Goal: Use online tool/utility: Utilize a website feature to perform a specific function

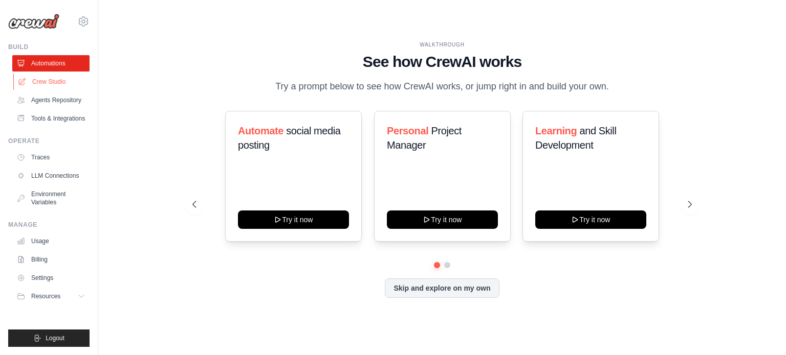
click at [46, 81] on link "Crew Studio" at bounding box center [51, 82] width 77 height 16
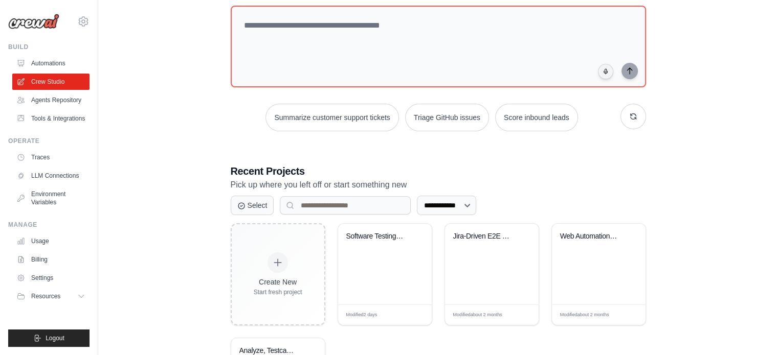
scroll to position [127, 0]
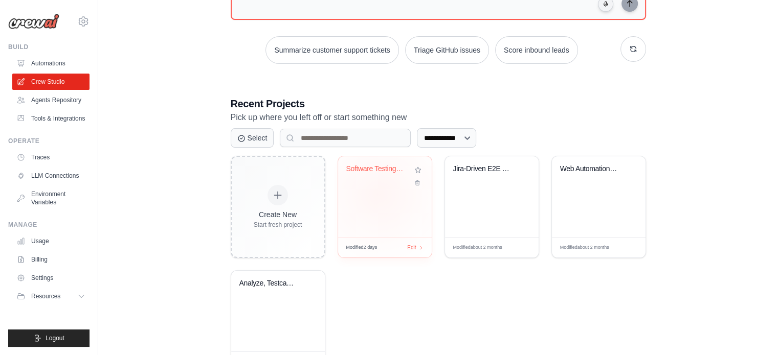
click at [379, 194] on div "Software Testing Automation Cycle" at bounding box center [385, 197] width 94 height 81
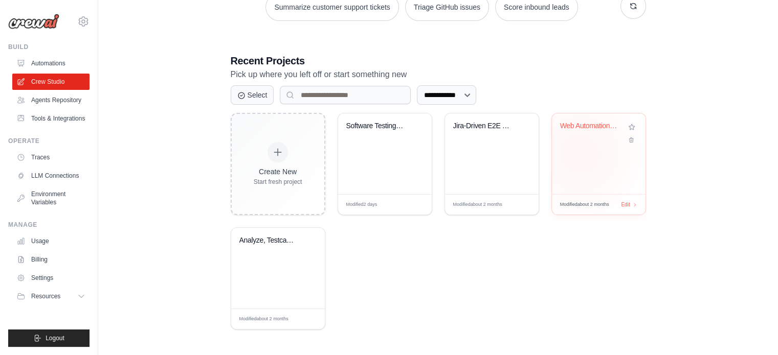
click at [579, 153] on div "Web Automation Test Case Generator" at bounding box center [599, 154] width 94 height 81
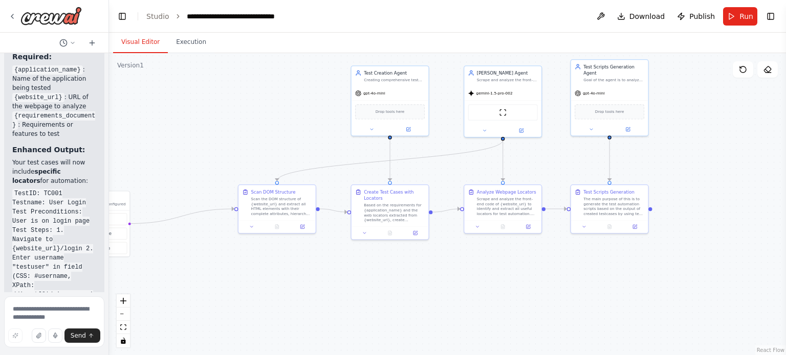
drag, startPoint x: 157, startPoint y: 147, endPoint x: 320, endPoint y: 83, distance: 175.4
click at [320, 83] on div ".deletable-edge-delete-btn { width: 20px; height: 20px; border: 0px solid #ffff…" at bounding box center [447, 204] width 677 height 302
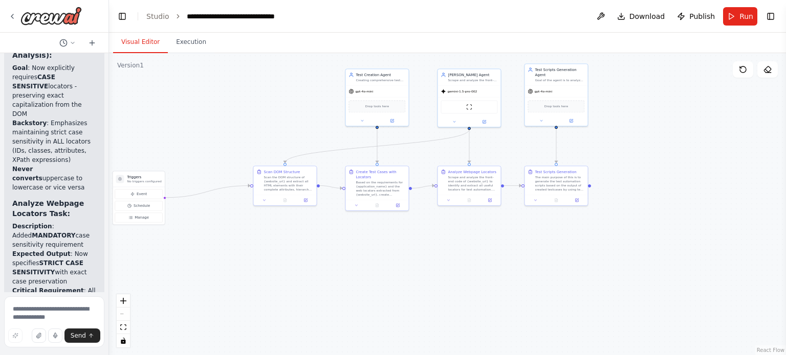
scroll to position [12555, 0]
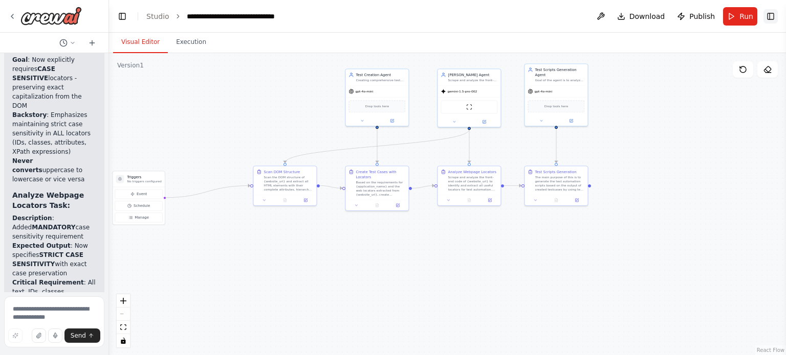
click at [770, 22] on button "Toggle Right Sidebar" at bounding box center [770, 16] width 14 height 14
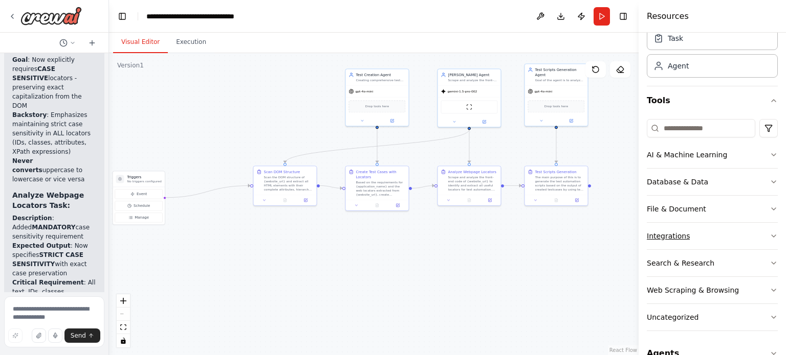
scroll to position [0, 0]
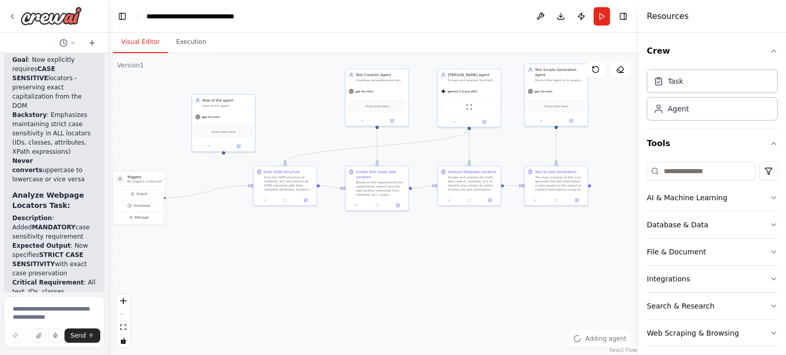
click at [190, 96] on div ".deletable-edge-delete-btn { width: 20px; height: 20px; border: 0px solid #ffff…" at bounding box center [373, 204] width 529 height 302
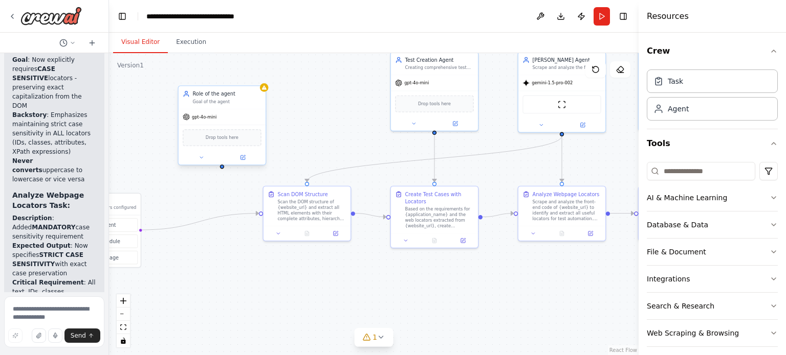
click at [205, 123] on div "gpt-4o-mini" at bounding box center [221, 116] width 87 height 15
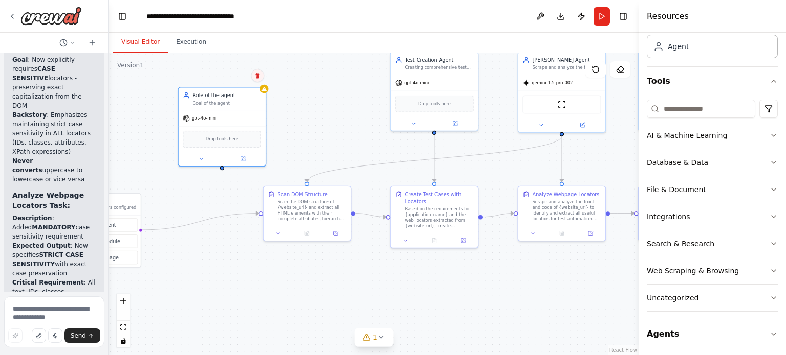
click at [256, 76] on icon at bounding box center [257, 76] width 4 height 6
click at [234, 74] on button "Confirm" at bounding box center [228, 76] width 36 height 12
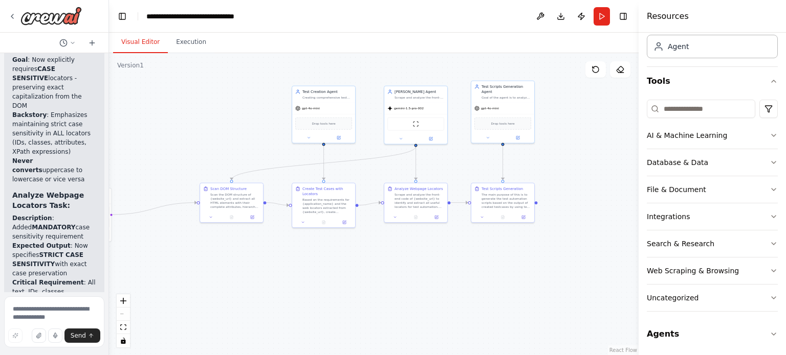
drag, startPoint x: 260, startPoint y: 131, endPoint x: 190, endPoint y: 145, distance: 70.8
click at [190, 145] on div ".deletable-edge-delete-btn { width: 20px; height: 20px; border: 0px solid #ffff…" at bounding box center [373, 204] width 529 height 302
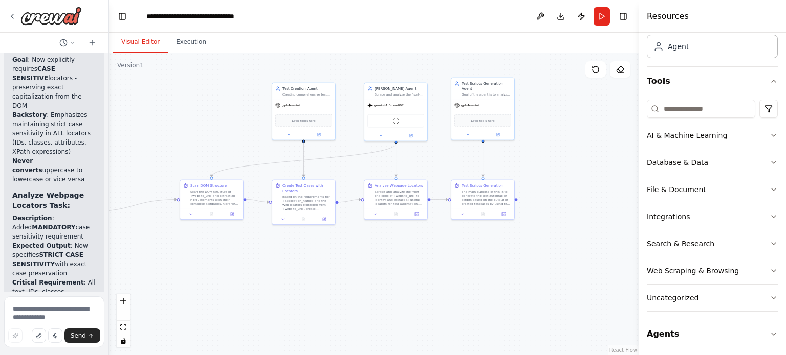
drag, startPoint x: 410, startPoint y: 316, endPoint x: 386, endPoint y: 311, distance: 24.4
click at [386, 311] on div ".deletable-edge-delete-btn { width: 20px; height: 20px; border: 0px solid #ffff…" at bounding box center [373, 204] width 529 height 302
